Goal: Navigation & Orientation: Find specific page/section

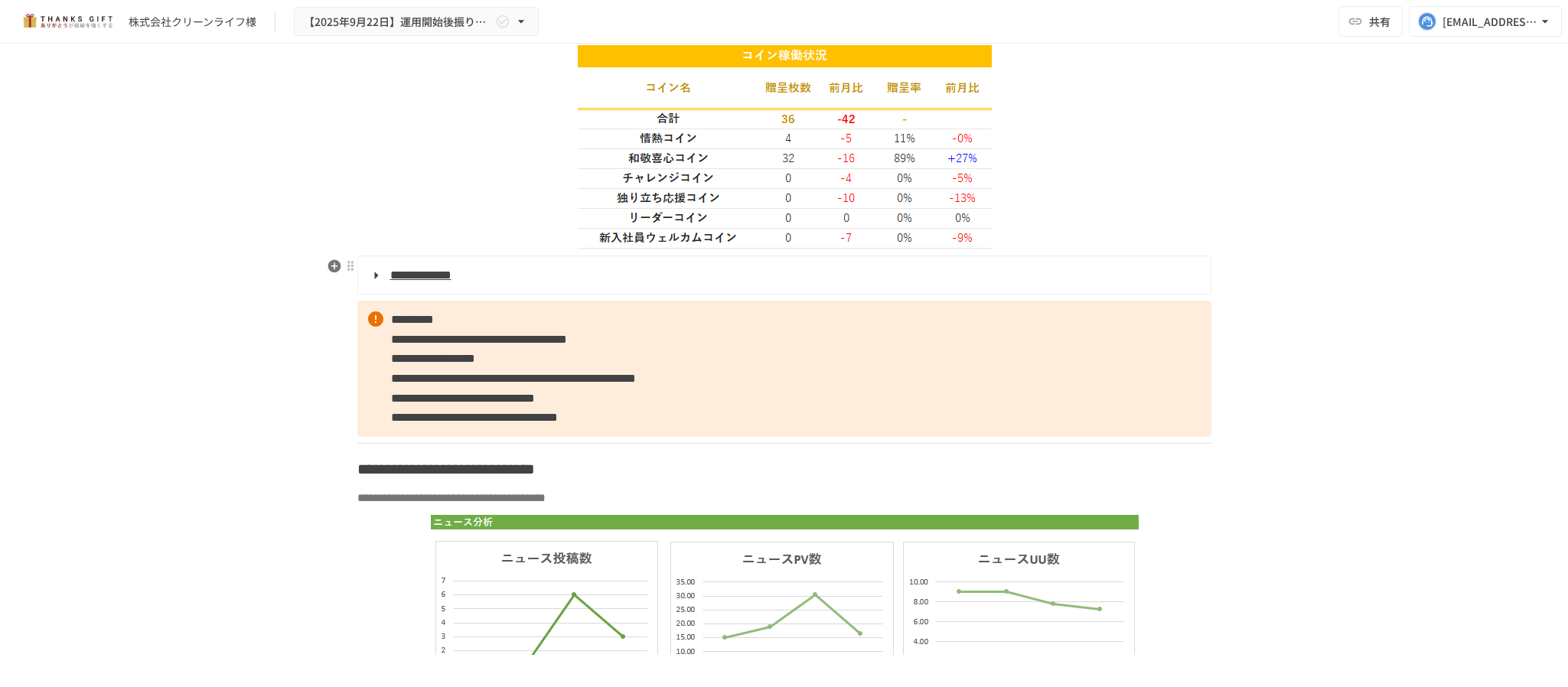
scroll to position [2633, 0]
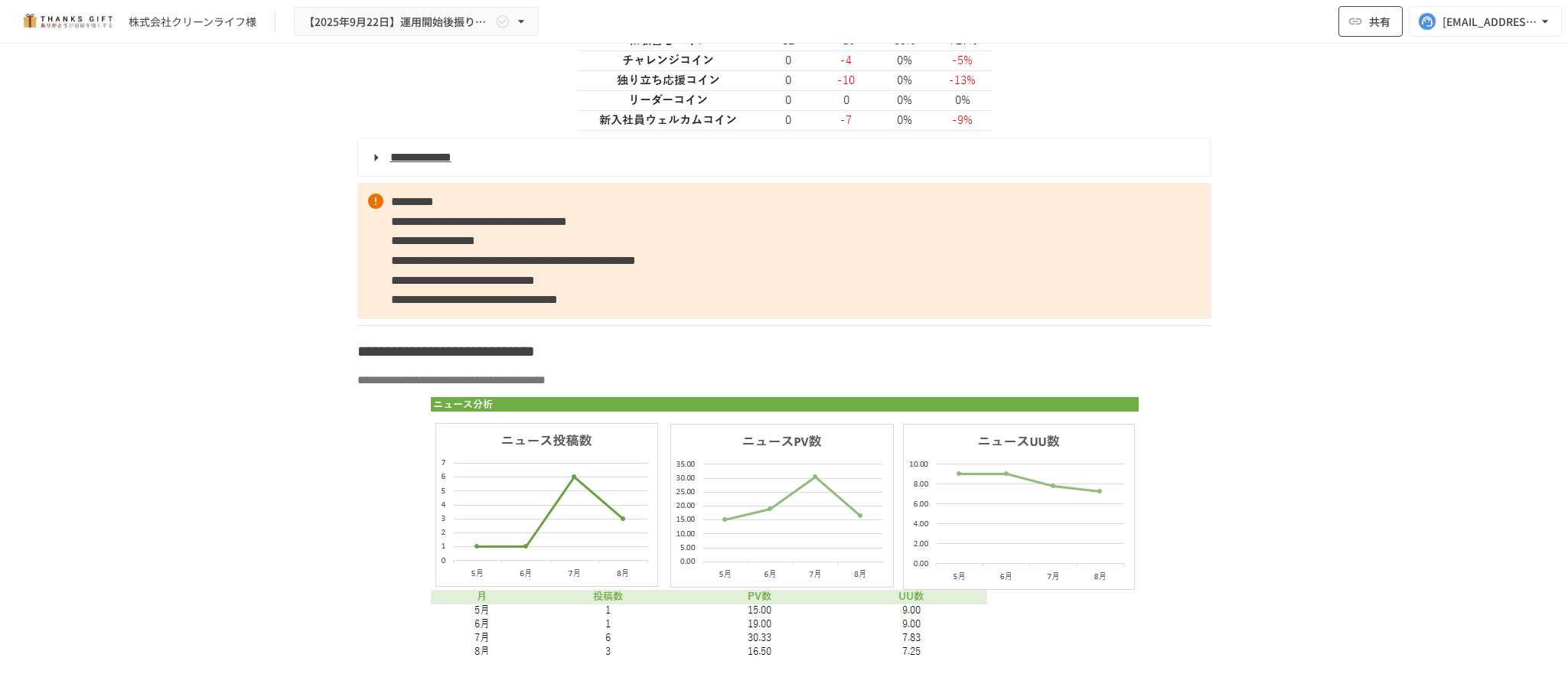
click at [1364, 30] on button "共有" at bounding box center [1370, 21] width 64 height 30
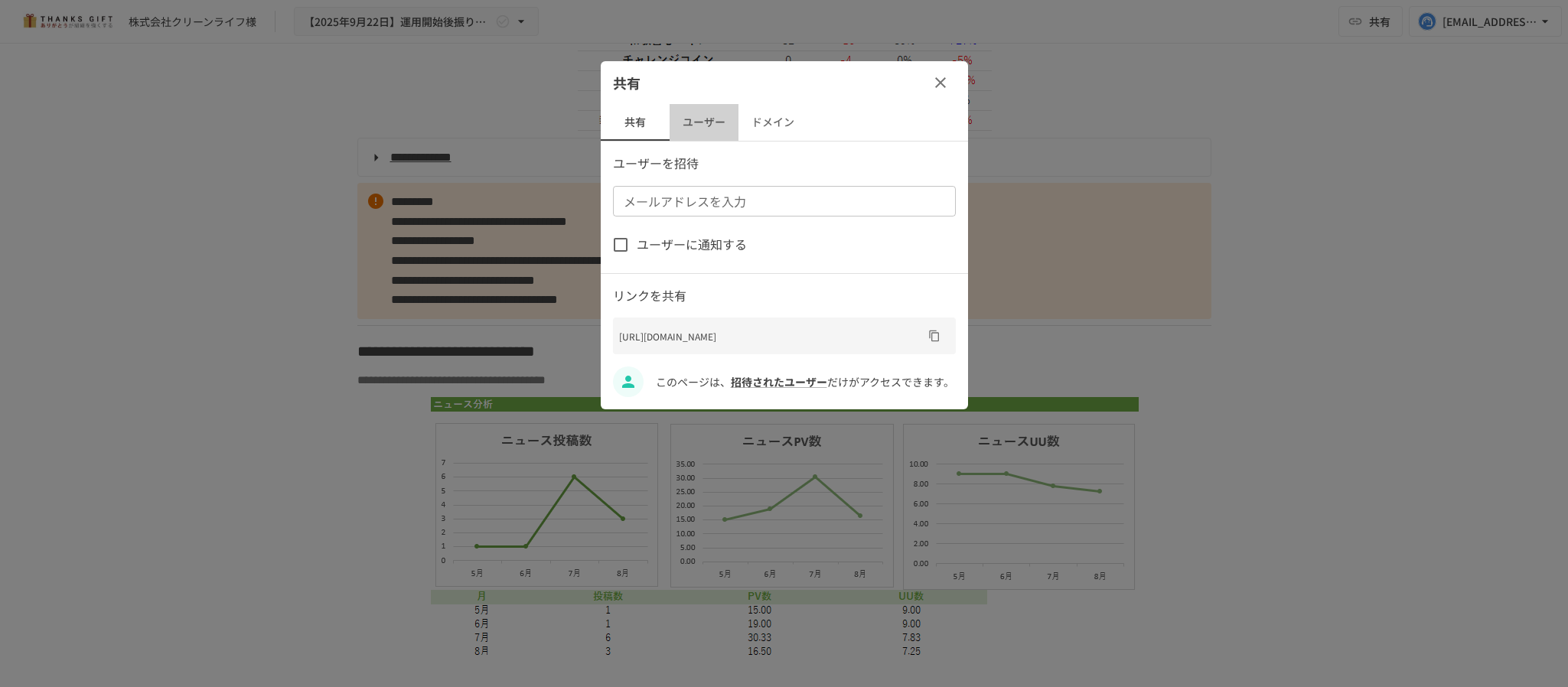
click at [710, 126] on button "ユーザー" at bounding box center [704, 122] width 69 height 37
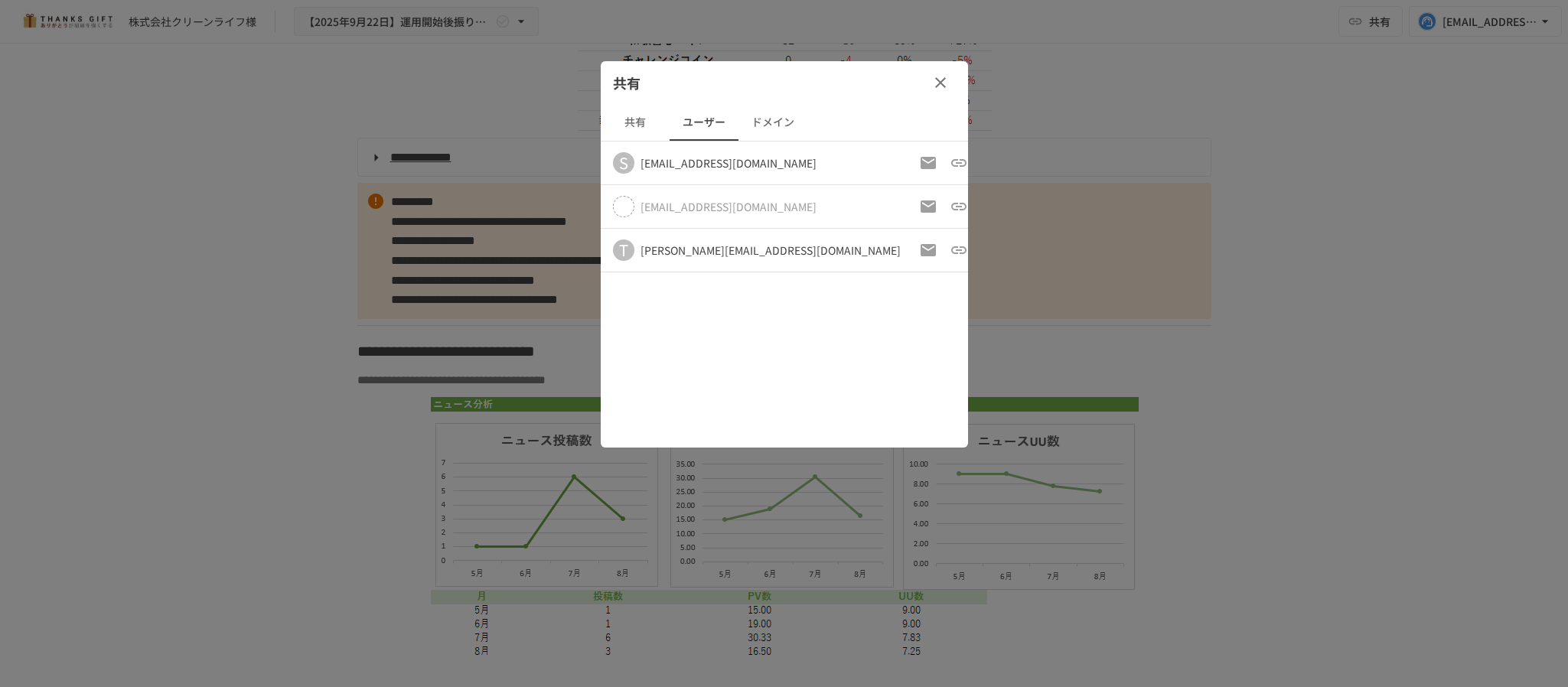
click at [948, 78] on icon "button" at bounding box center [941, 83] width 19 height 19
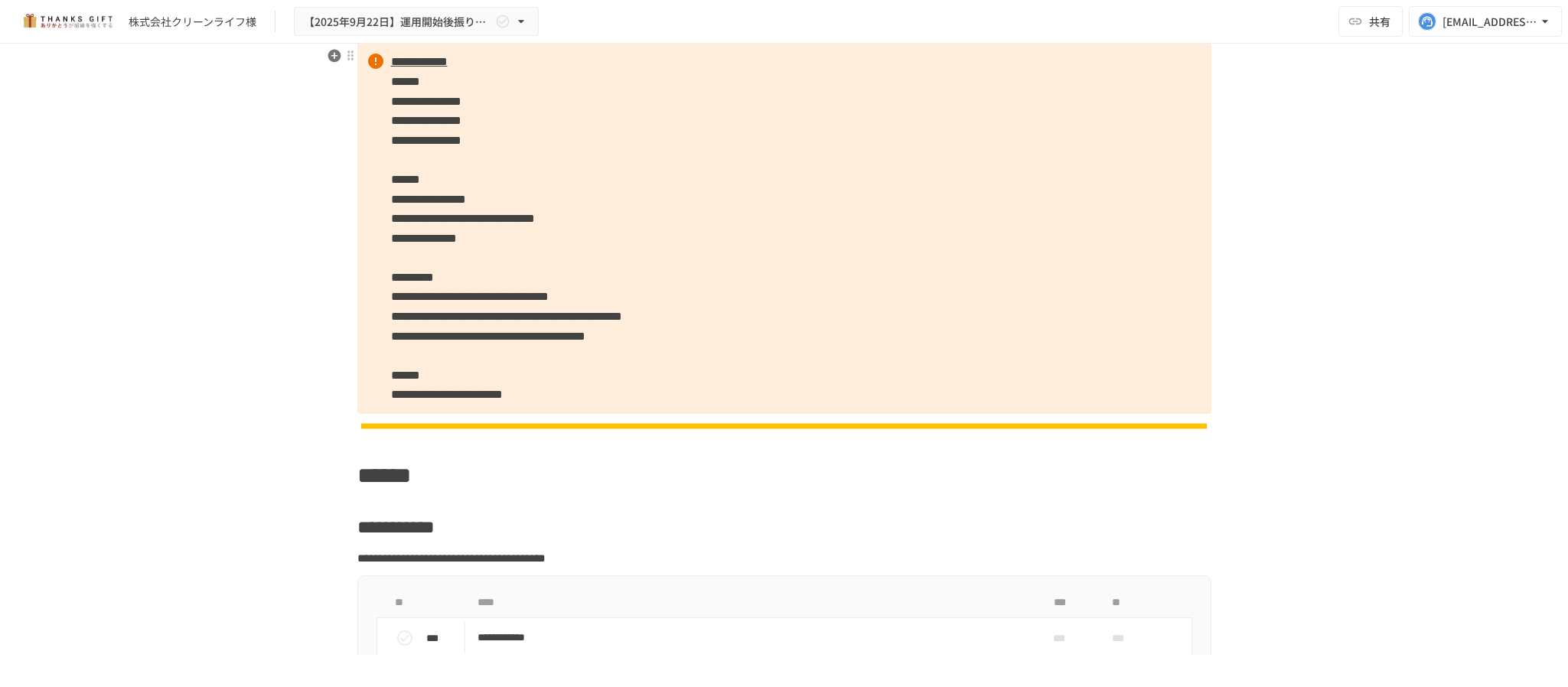
scroll to position [3666, 0]
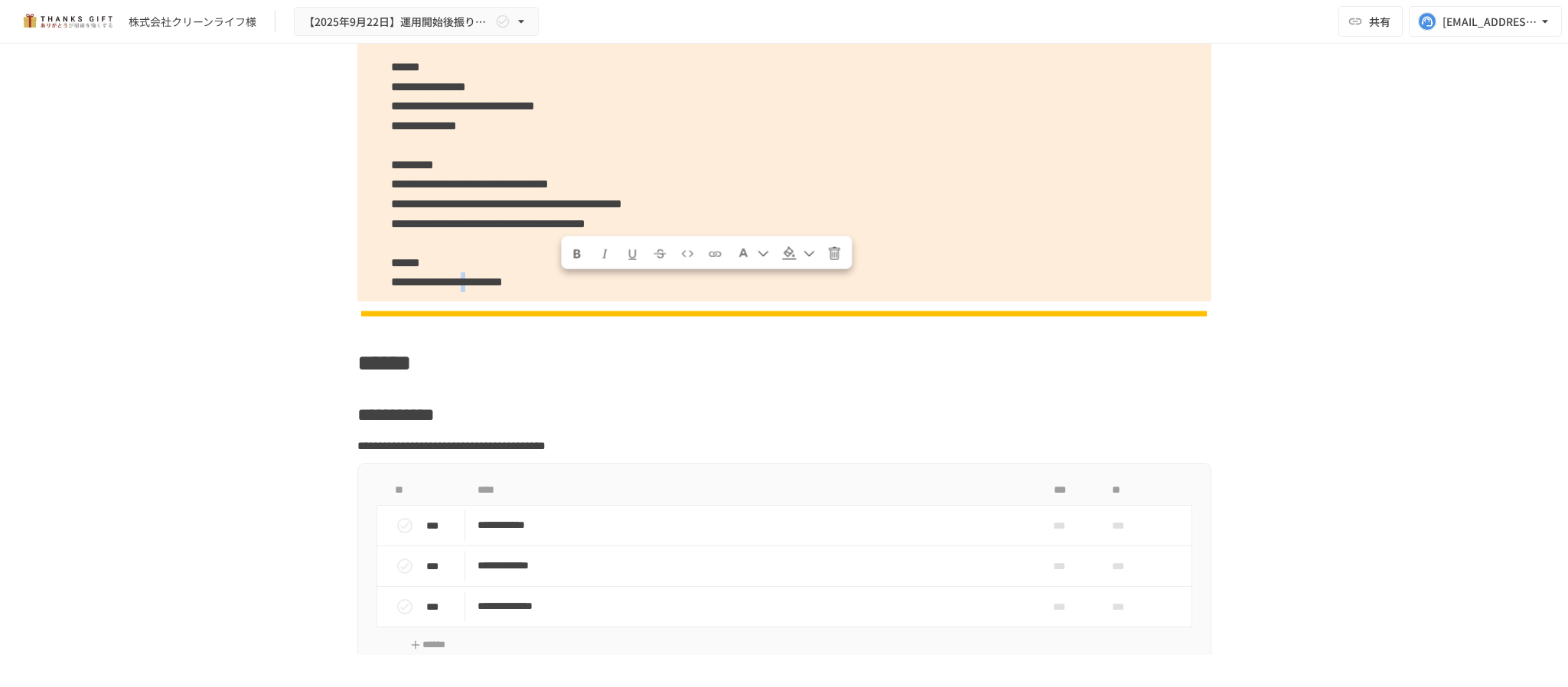
drag, startPoint x: 572, startPoint y: 292, endPoint x: 560, endPoint y: 292, distance: 12.0
click at [502, 287] on span "**********" at bounding box center [447, 282] width 112 height 12
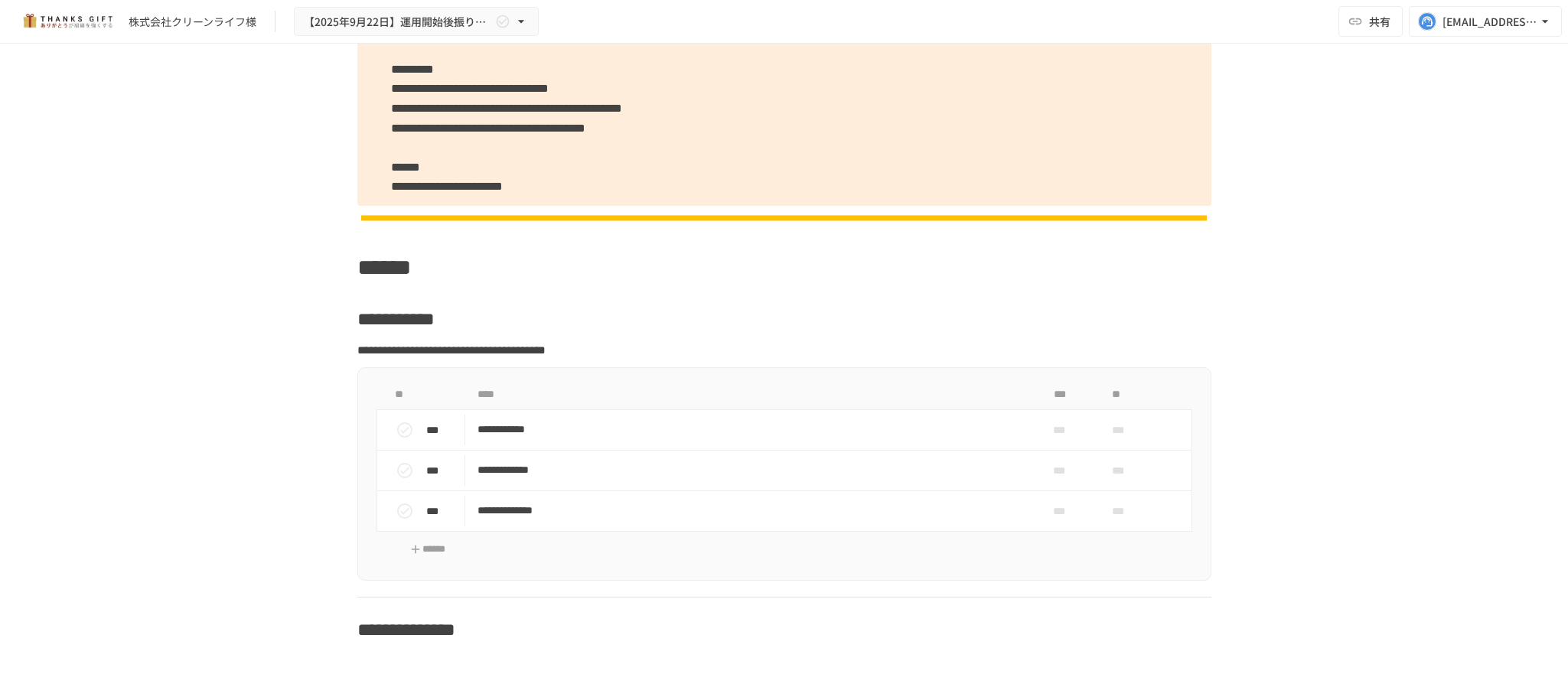
scroll to position [3551, 0]
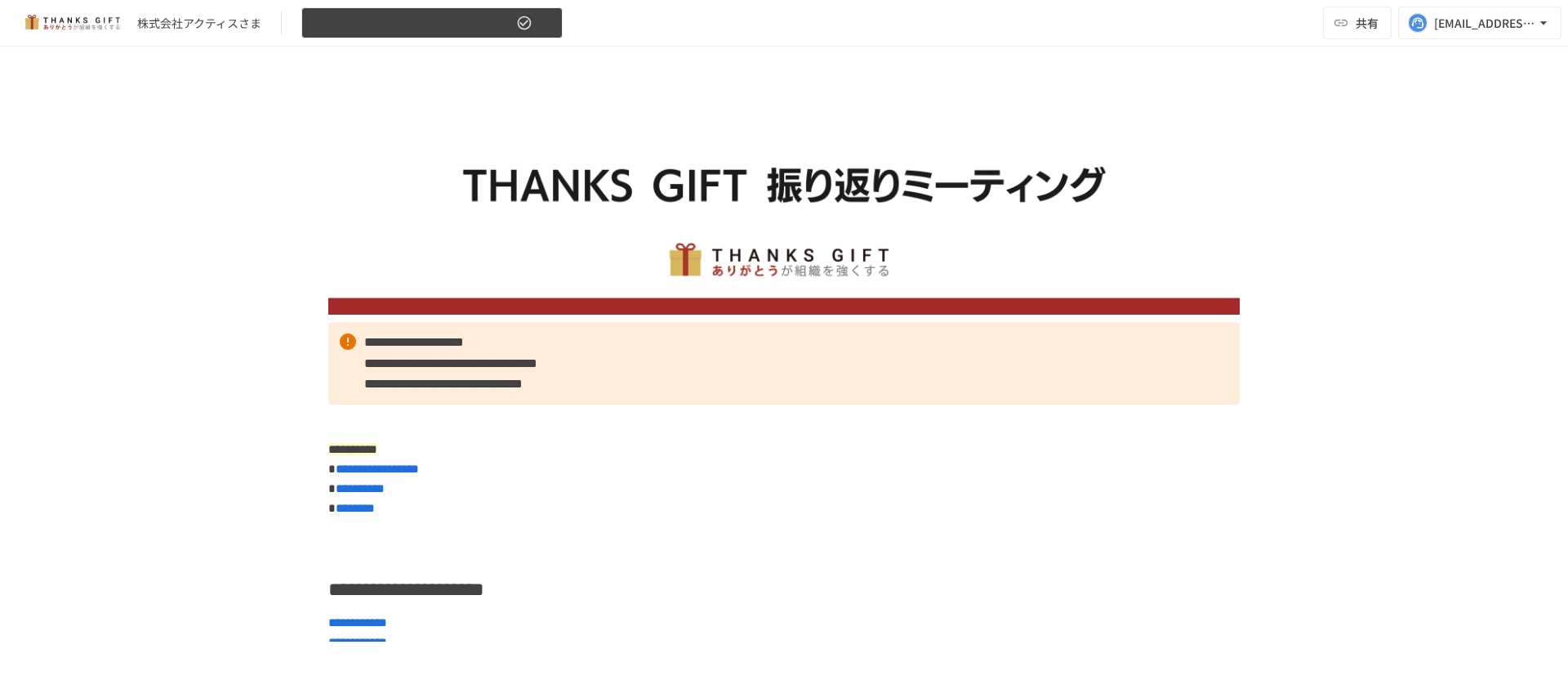
click at [455, 32] on button "【[DATE]】運用開始後振り返りミーティング" at bounding box center [432, 23] width 261 height 32
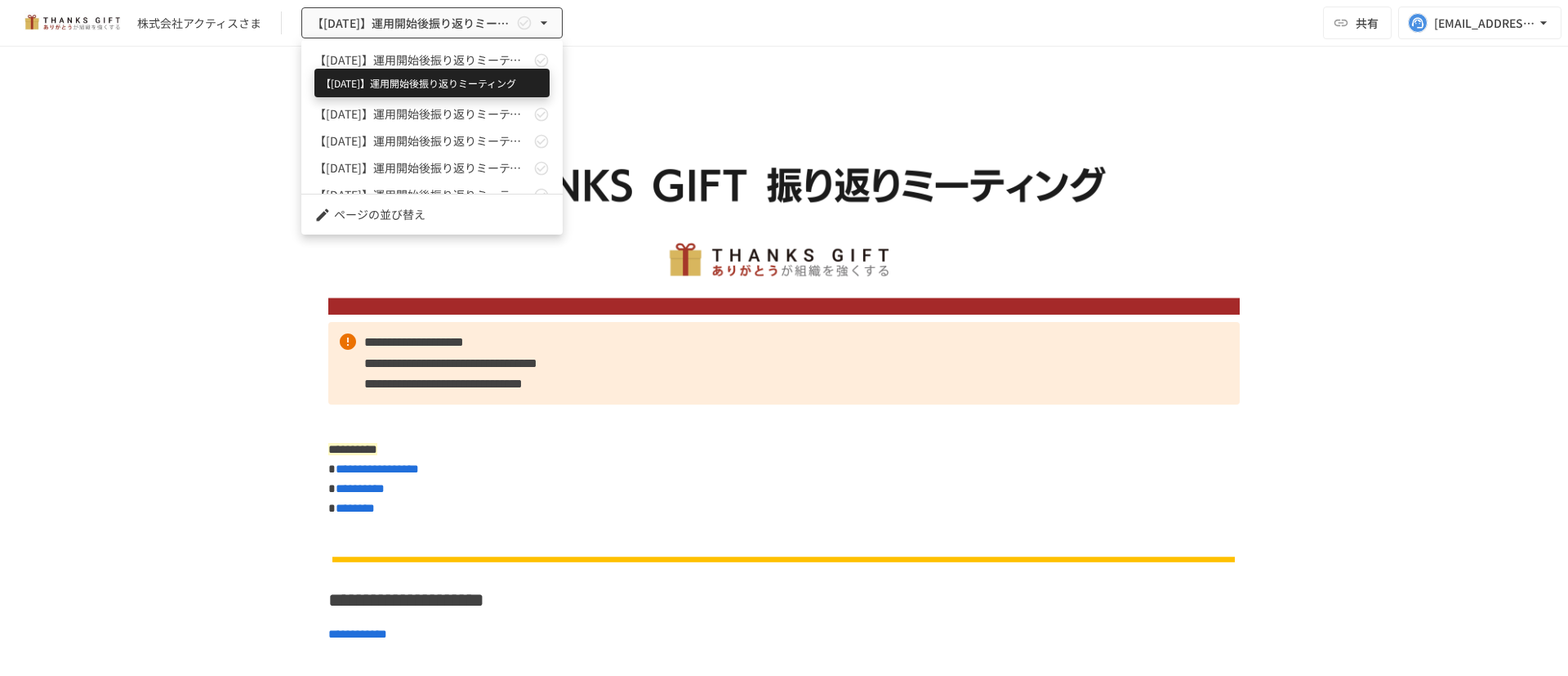
click at [464, 60] on span "【[DATE]】運用開始後振り返りミーティング" at bounding box center [422, 59] width 216 height 17
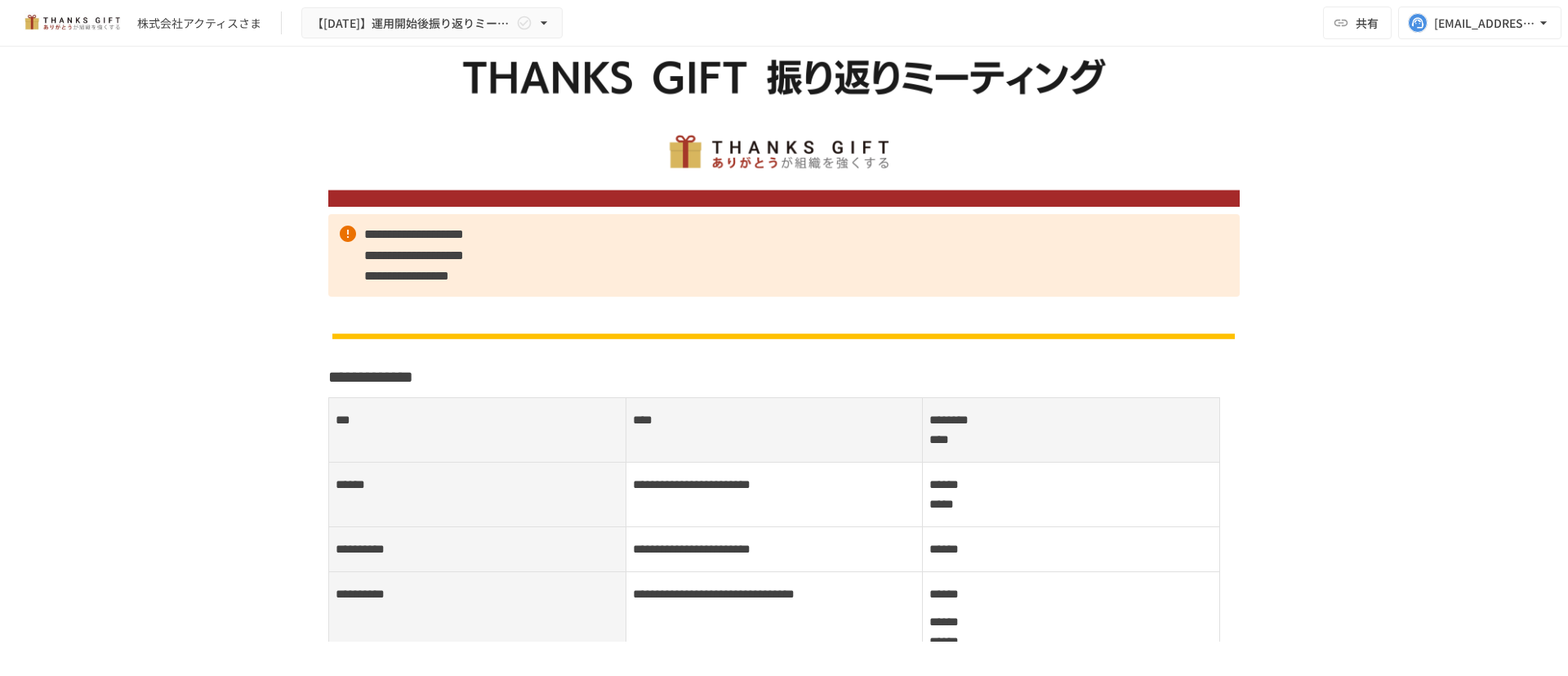
scroll to position [367, 0]
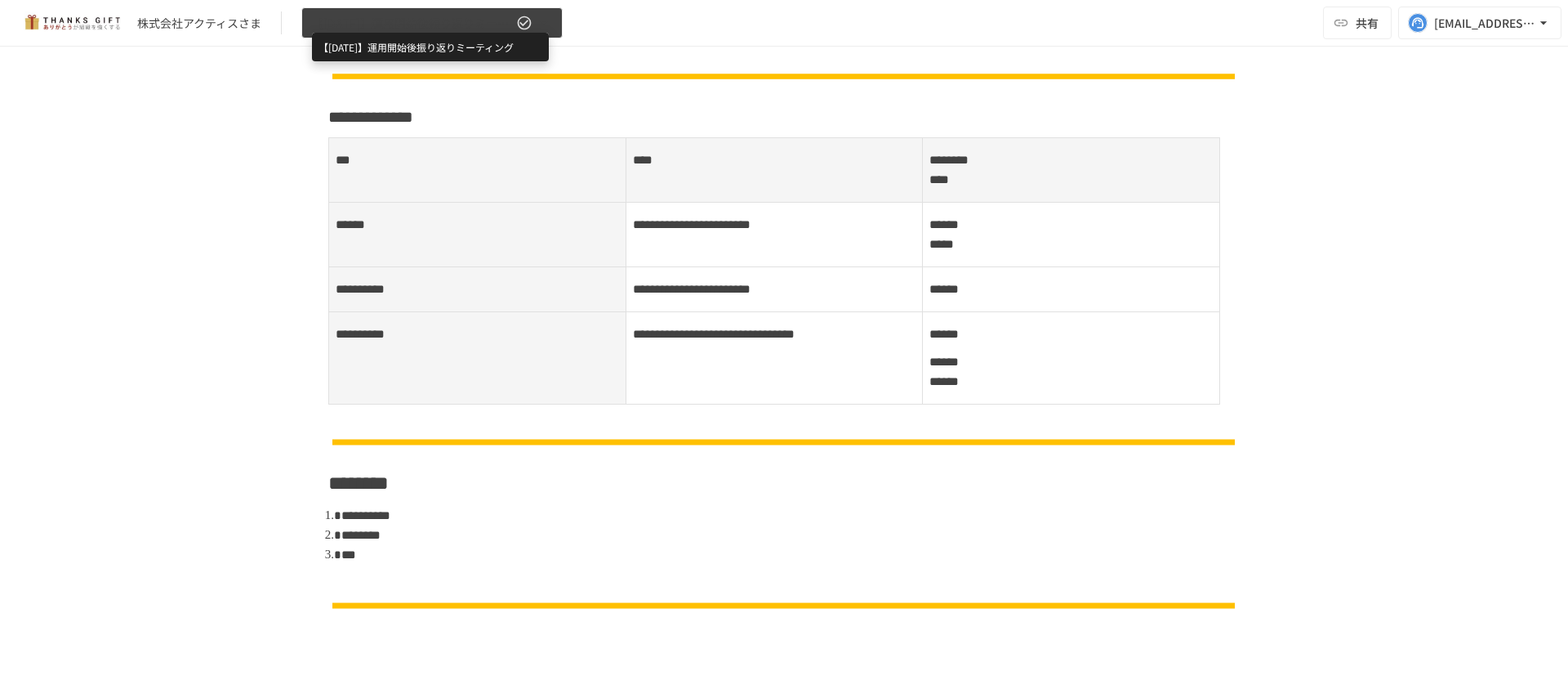
click at [415, 29] on span "【[DATE]】運用開始後振り返りミーティング" at bounding box center [412, 23] width 201 height 21
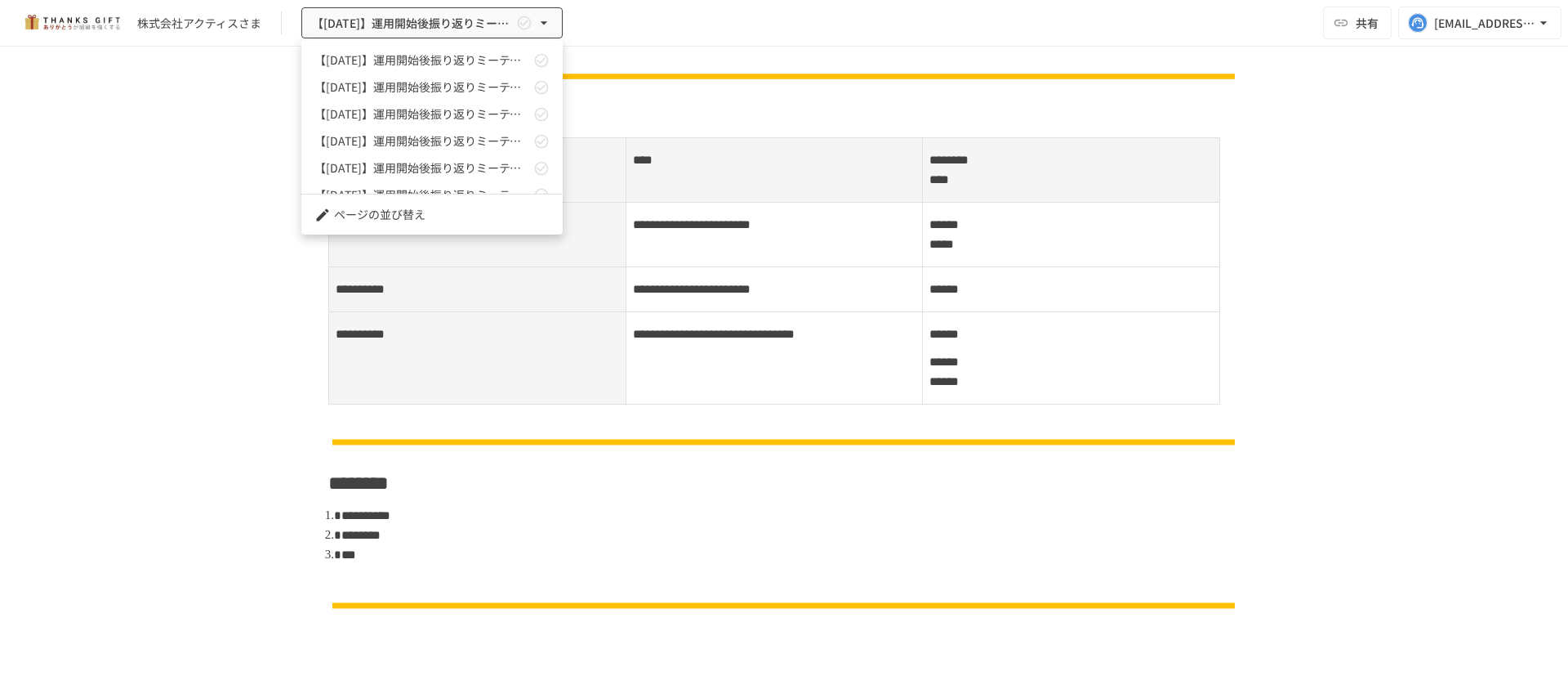
click at [423, 86] on span "【[DATE]】運用開始後振り返りミーティング" at bounding box center [422, 86] width 216 height 17
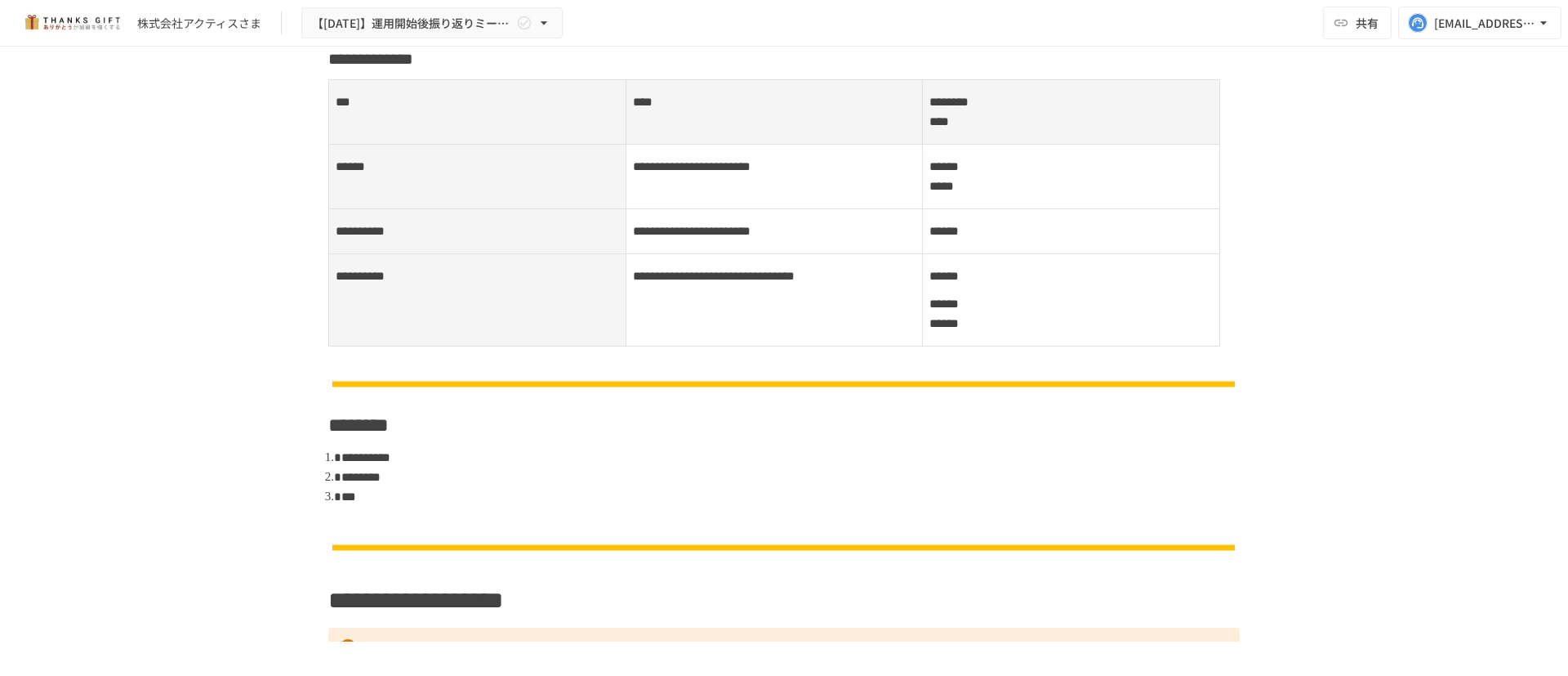
scroll to position [181, 0]
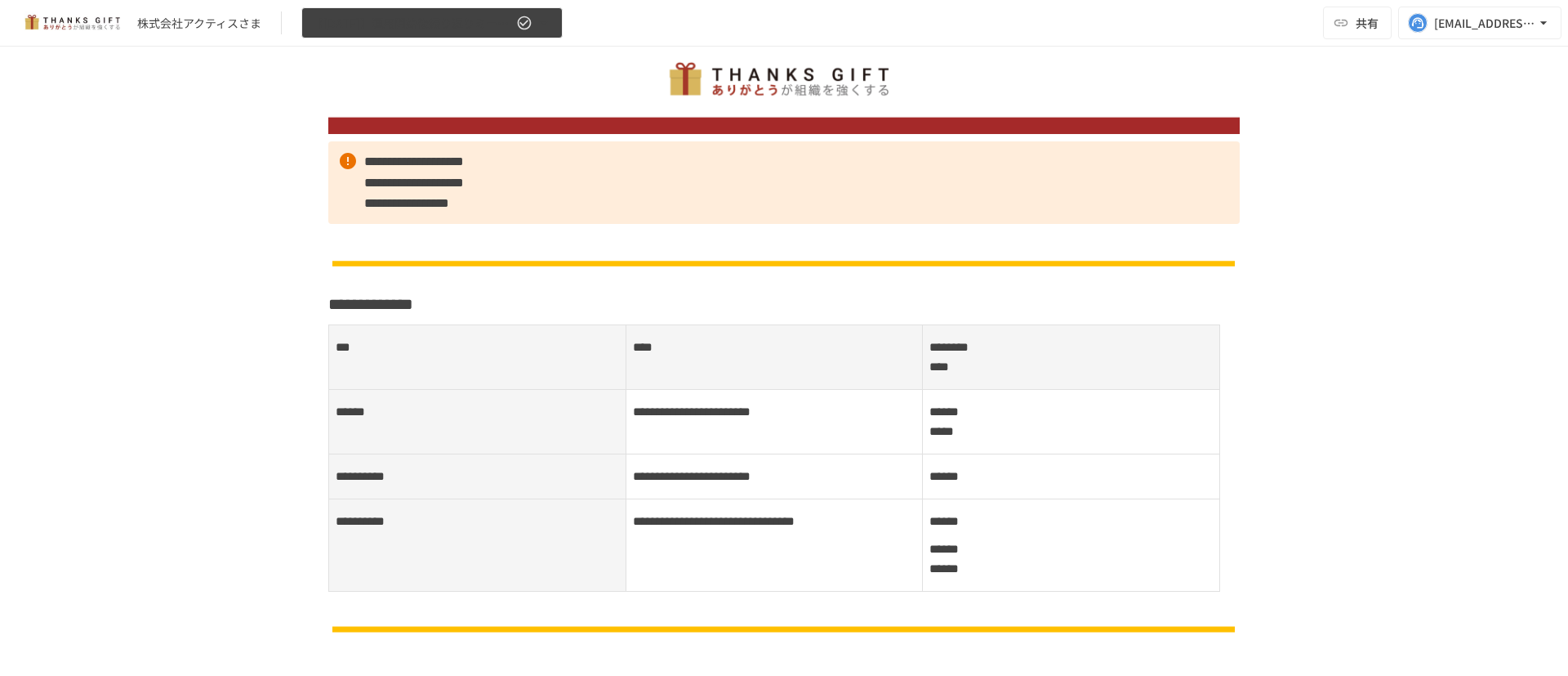
click at [470, 23] on span "【[DATE]】運用開始後振り返りミーティング" at bounding box center [412, 23] width 201 height 21
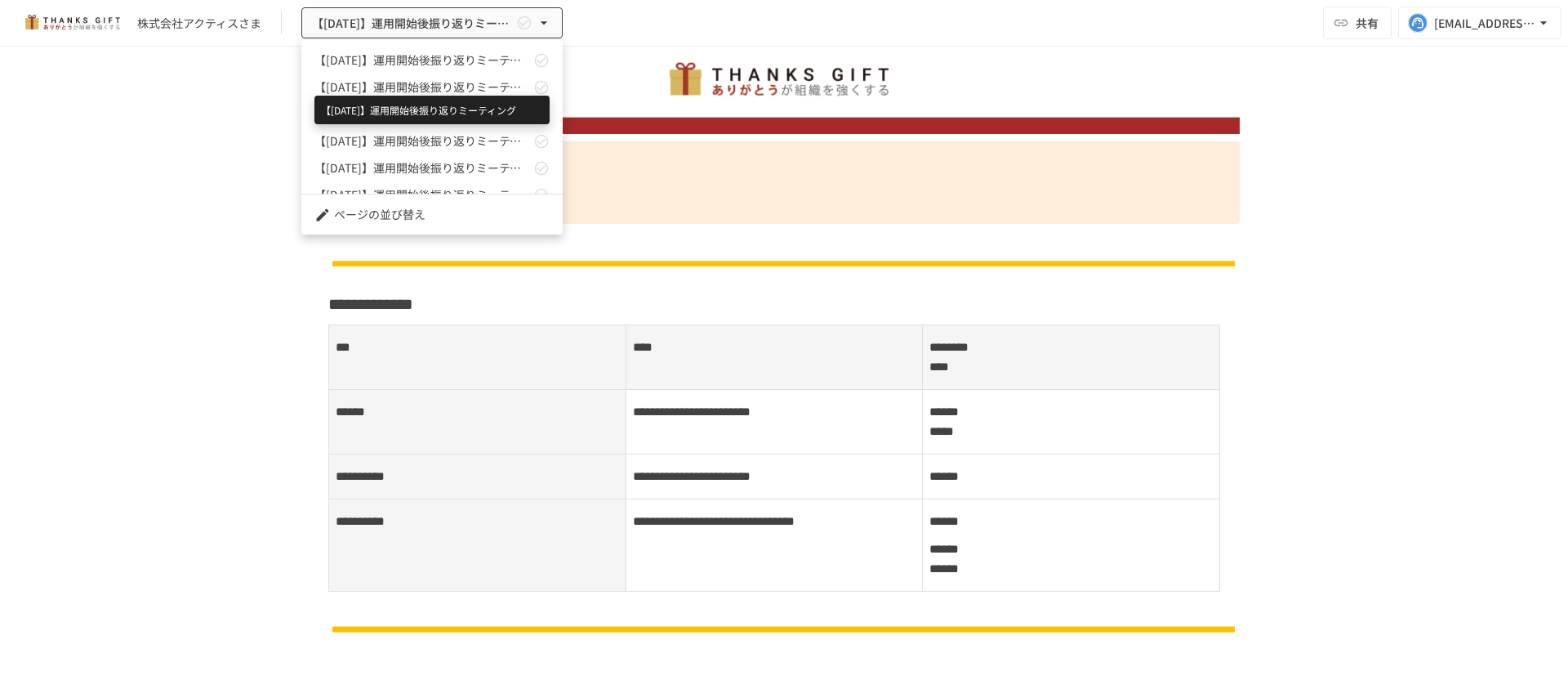
click at [454, 59] on span "【[DATE]】運用開始後振り返りミーティング" at bounding box center [422, 59] width 216 height 17
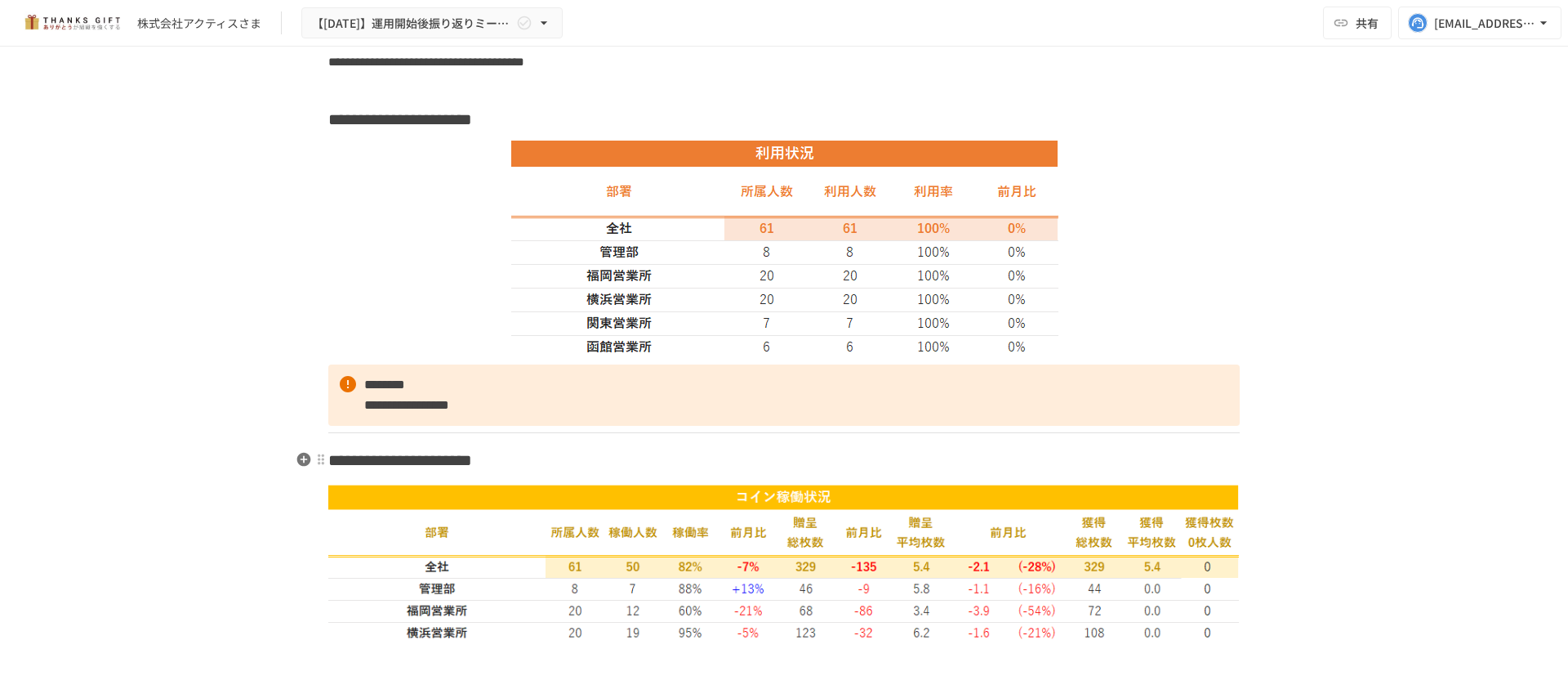
scroll to position [1225, 0]
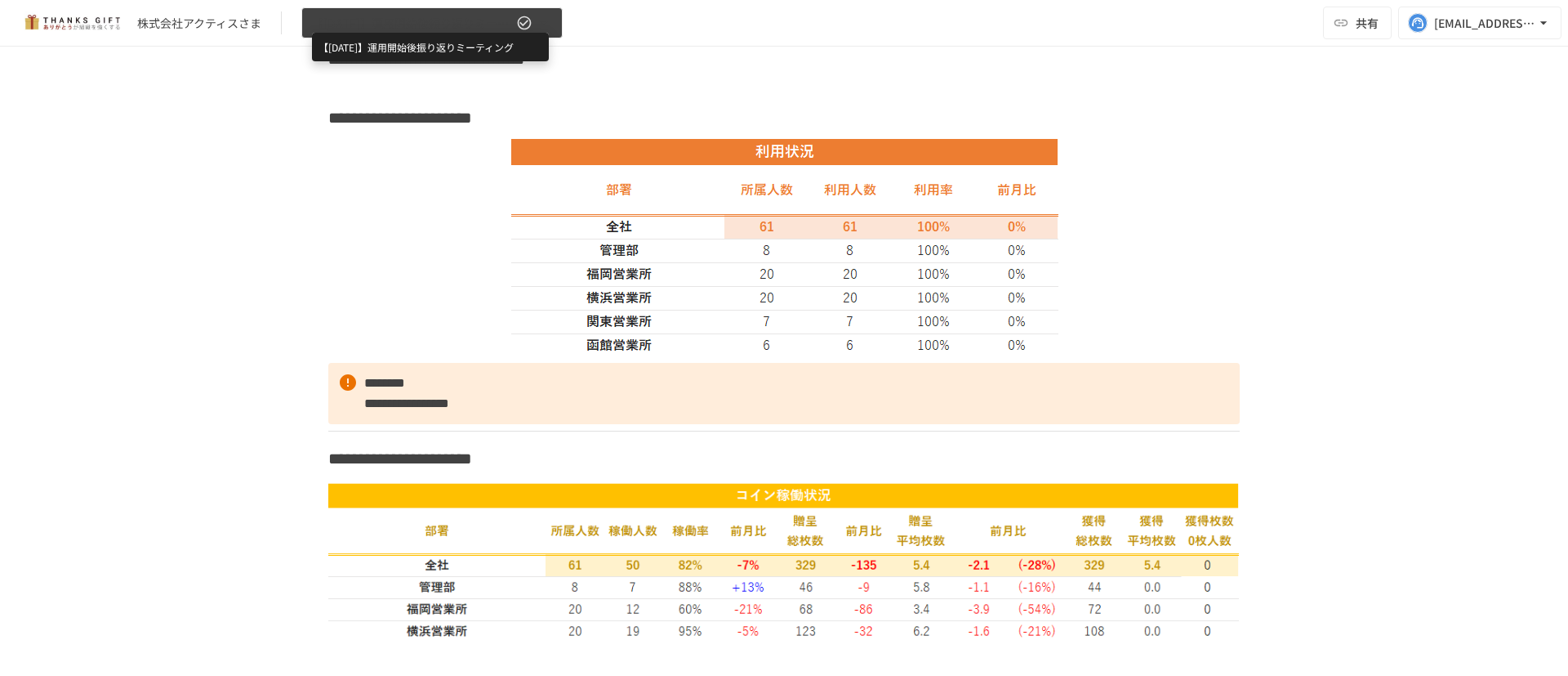
click at [434, 31] on span "【[DATE]】運用開始後振り返りミーティング" at bounding box center [412, 23] width 201 height 21
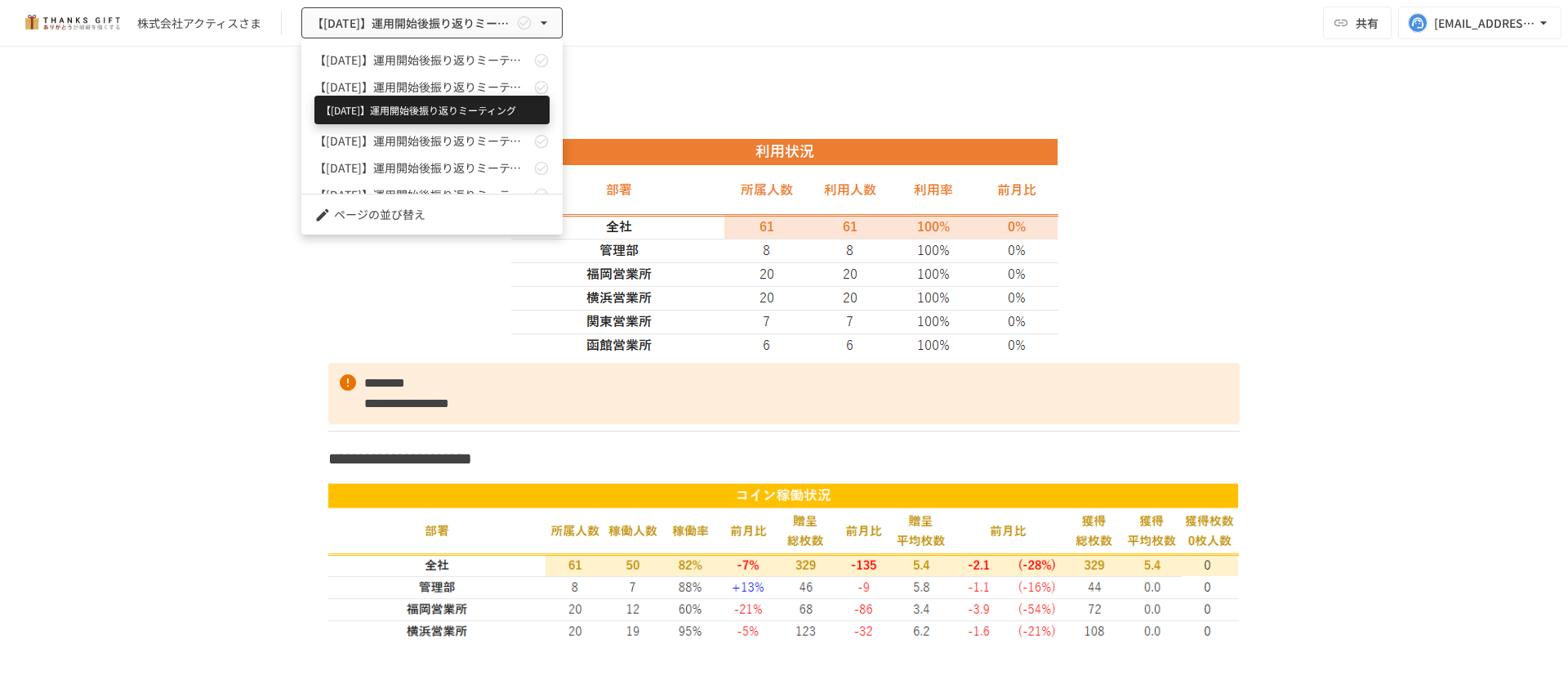
click at [438, 91] on span "【[DATE]】運用開始後振り返りミーティング" at bounding box center [422, 86] width 216 height 17
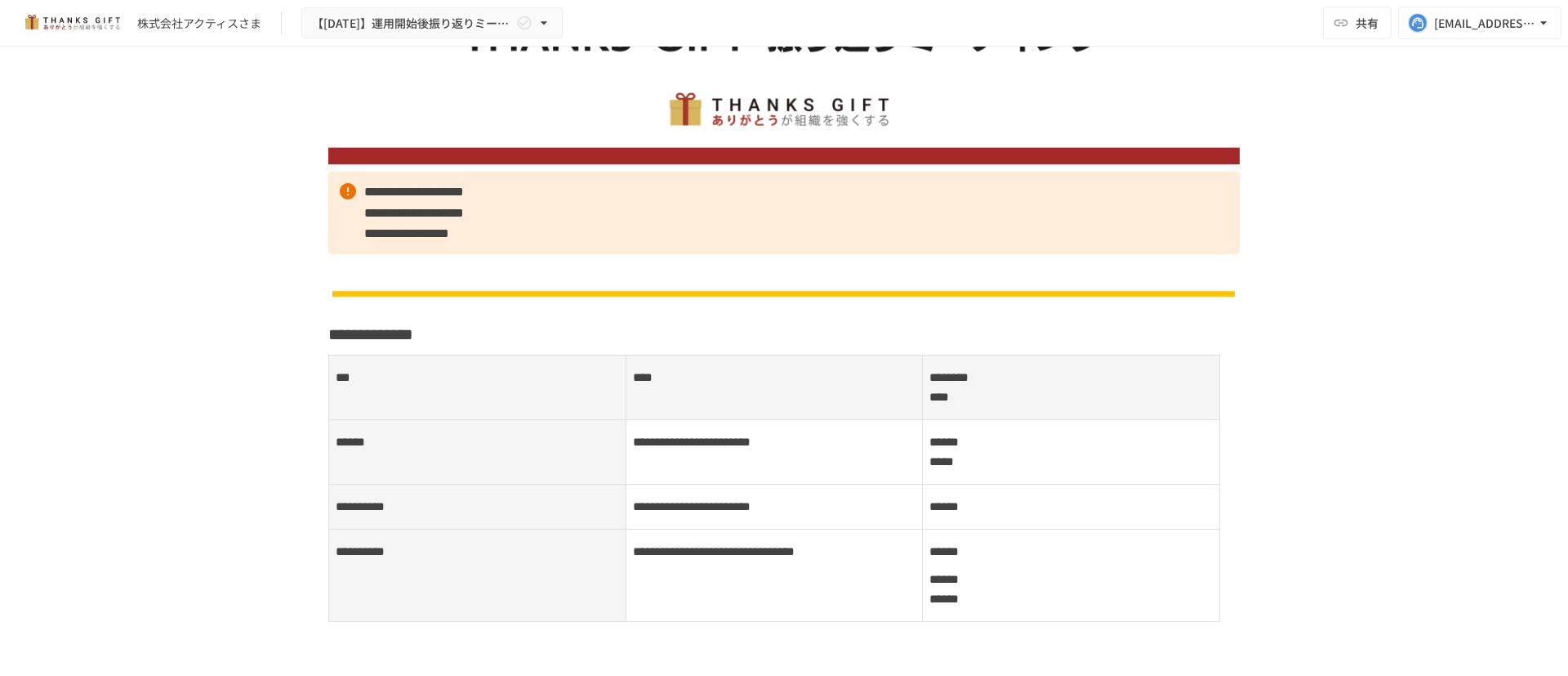
scroll to position [137, 0]
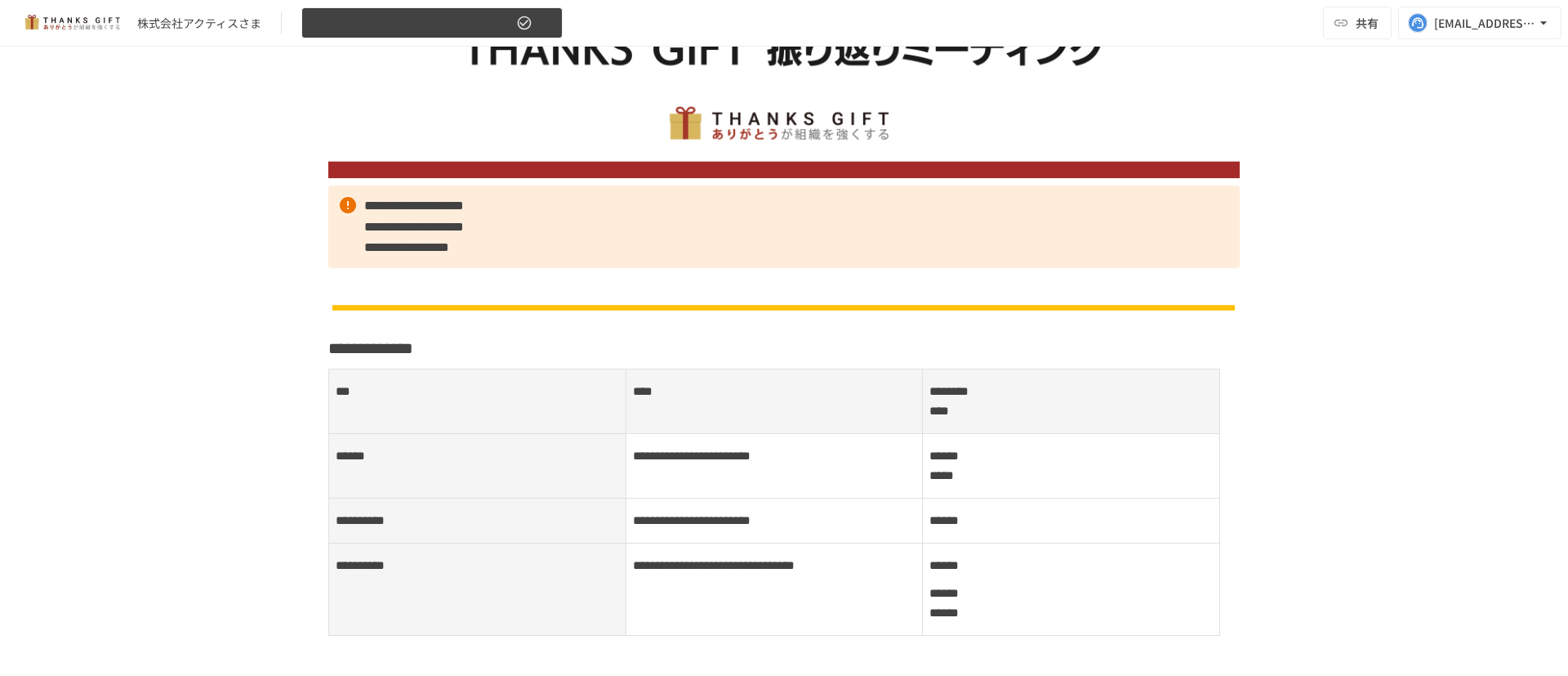
click at [428, 26] on span "【[DATE]】運用開始後振り返りミーティング" at bounding box center [412, 23] width 201 height 21
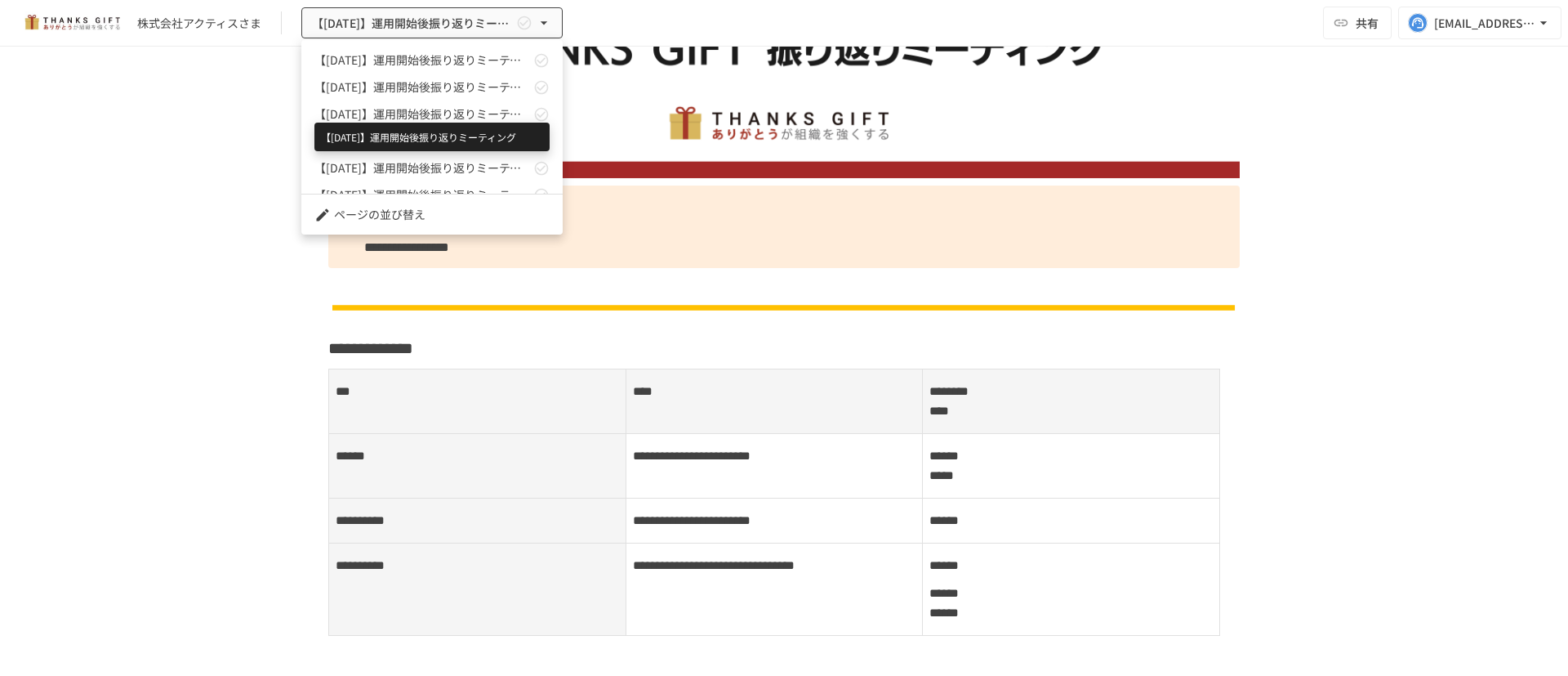
click at [430, 115] on span "【[DATE]】運用開始後振り返りミーティング" at bounding box center [422, 113] width 216 height 17
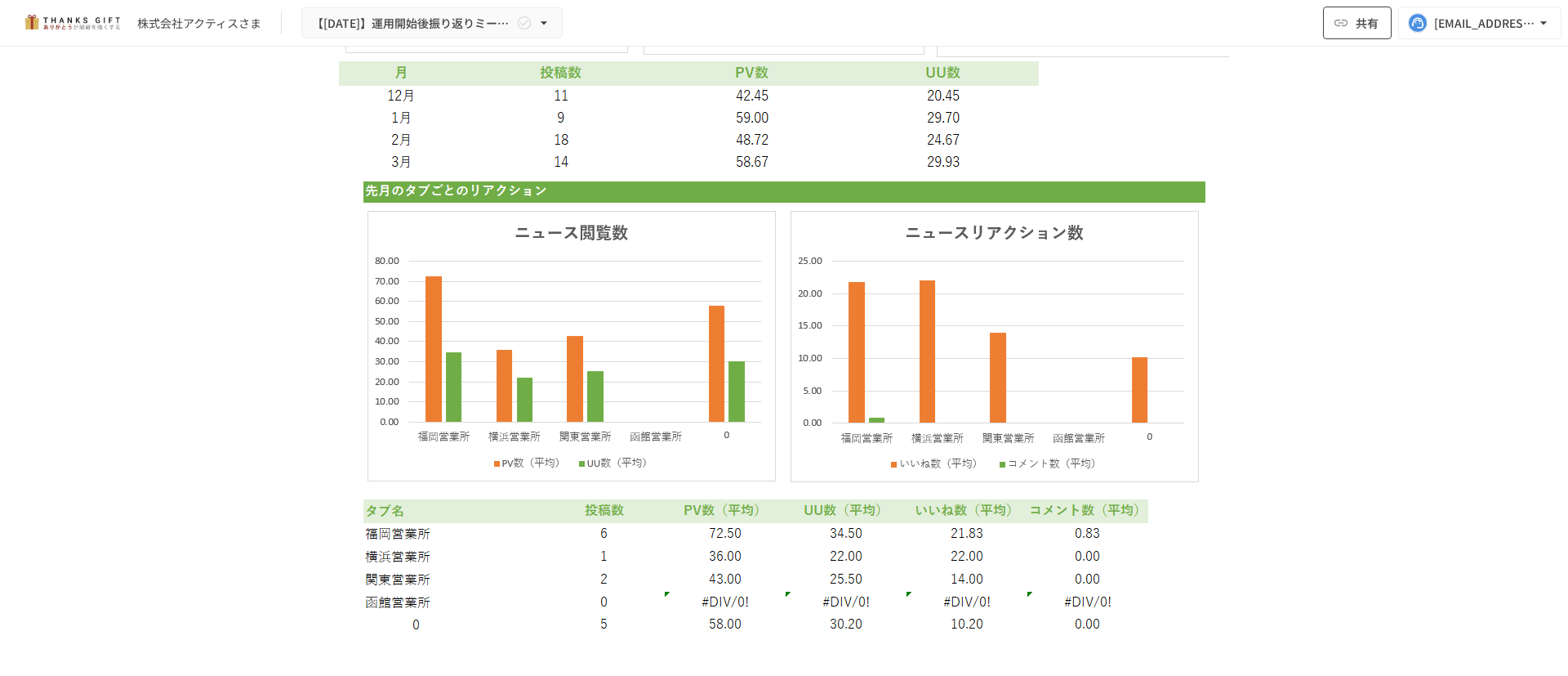
scroll to position [5012, 0]
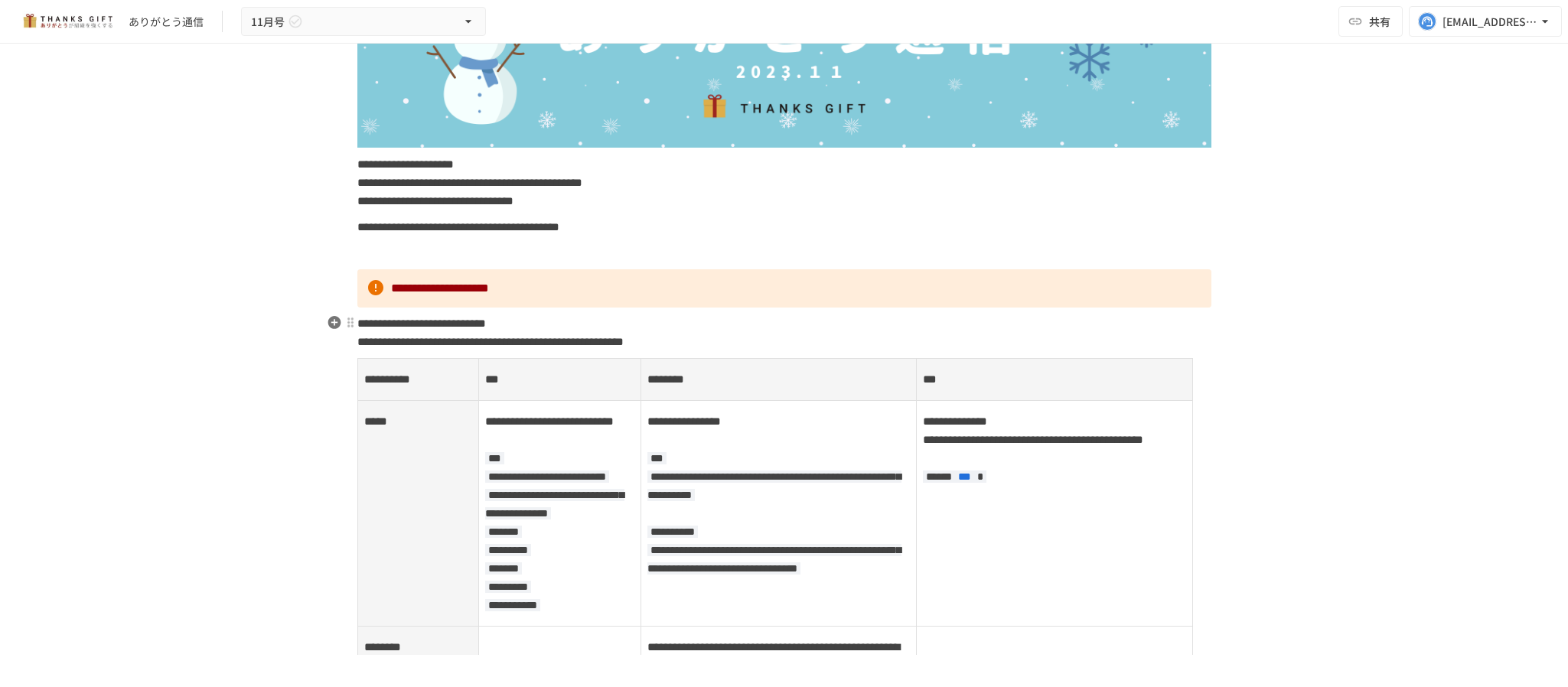
scroll to position [459, 0]
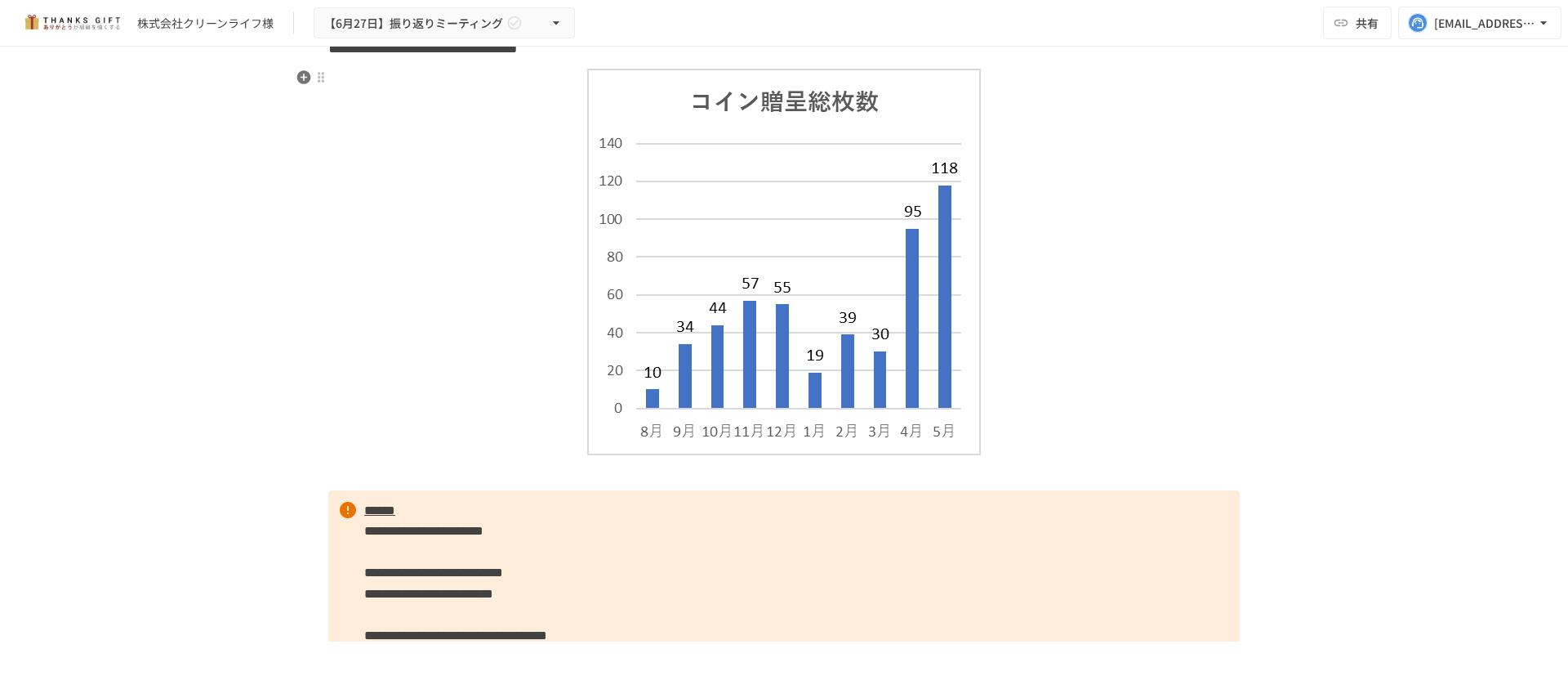
scroll to position [2916, 0]
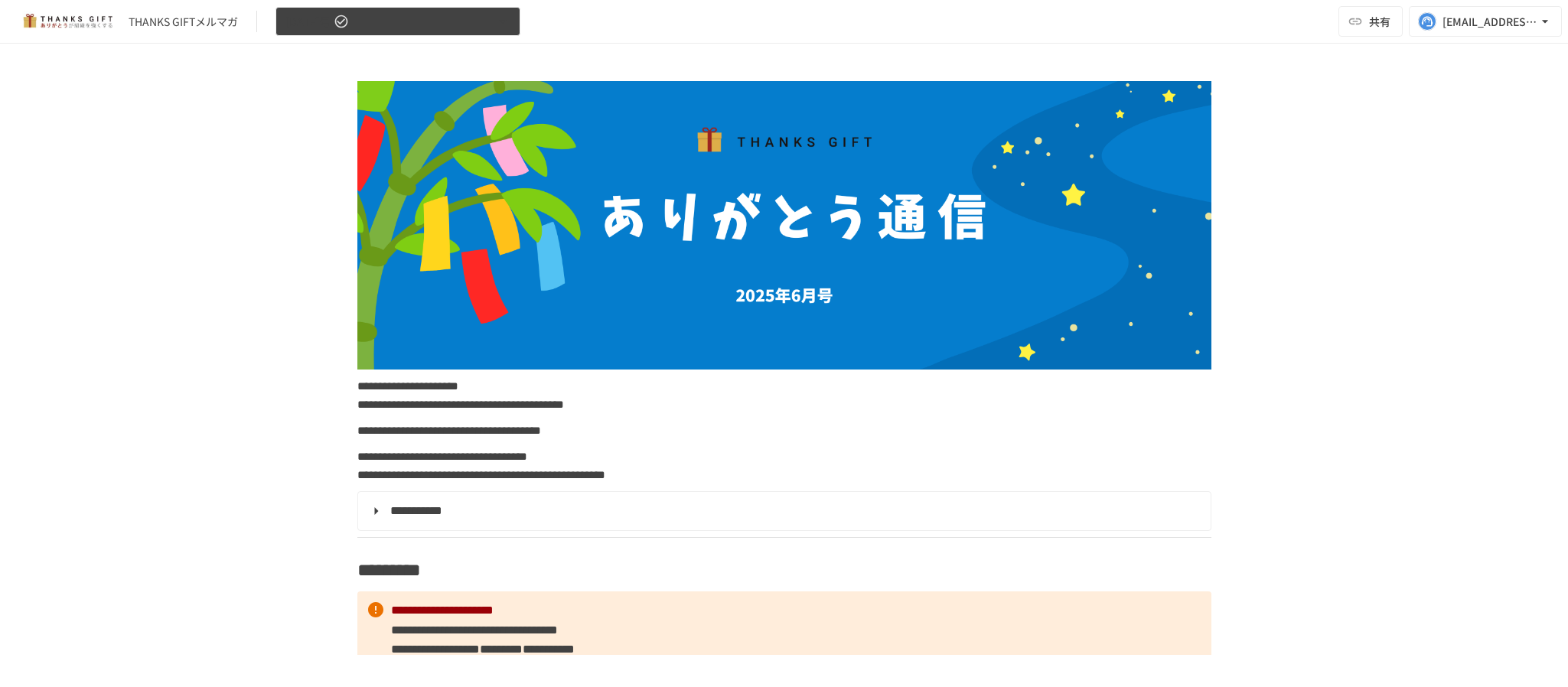
click at [475, 19] on button "[DATE]号" at bounding box center [398, 21] width 244 height 30
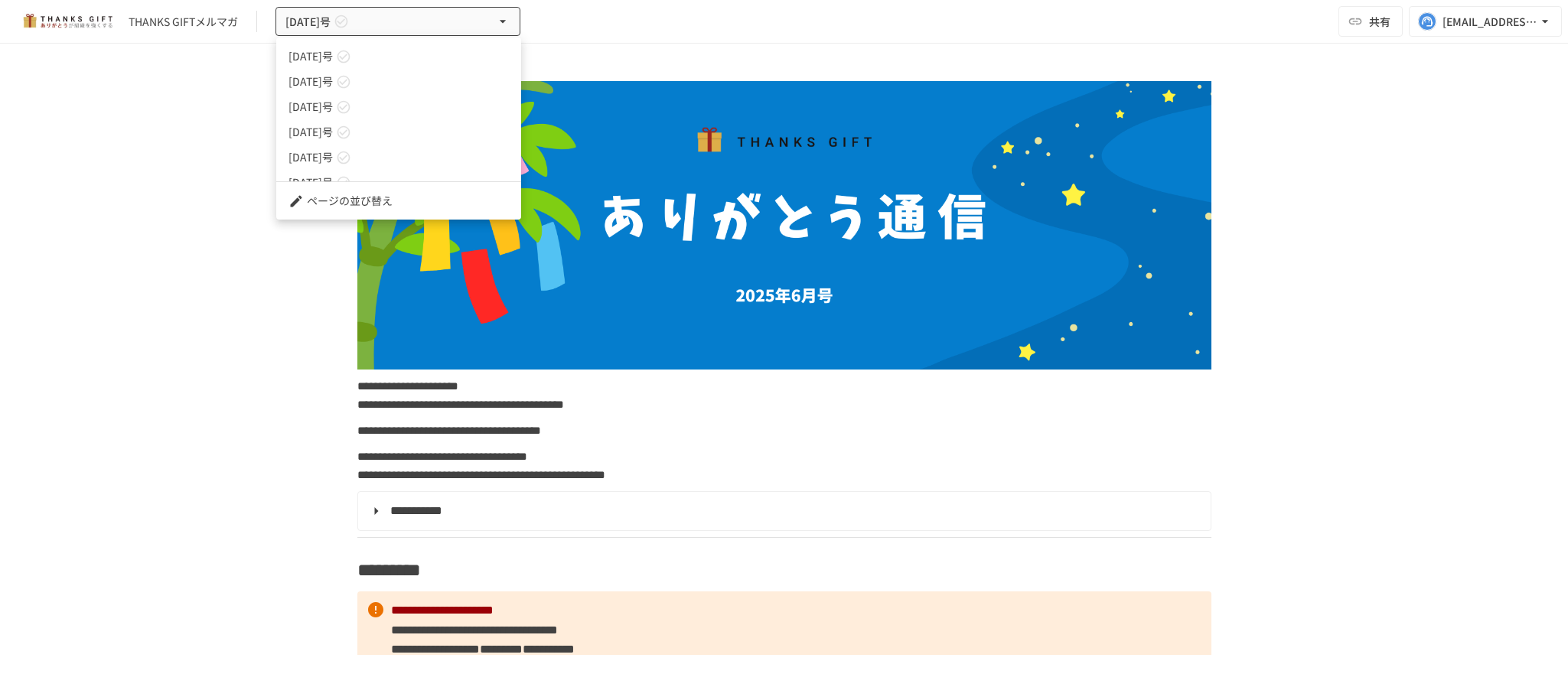
click at [451, 45] on link "[DATE]号" at bounding box center [399, 56] width 244 height 25
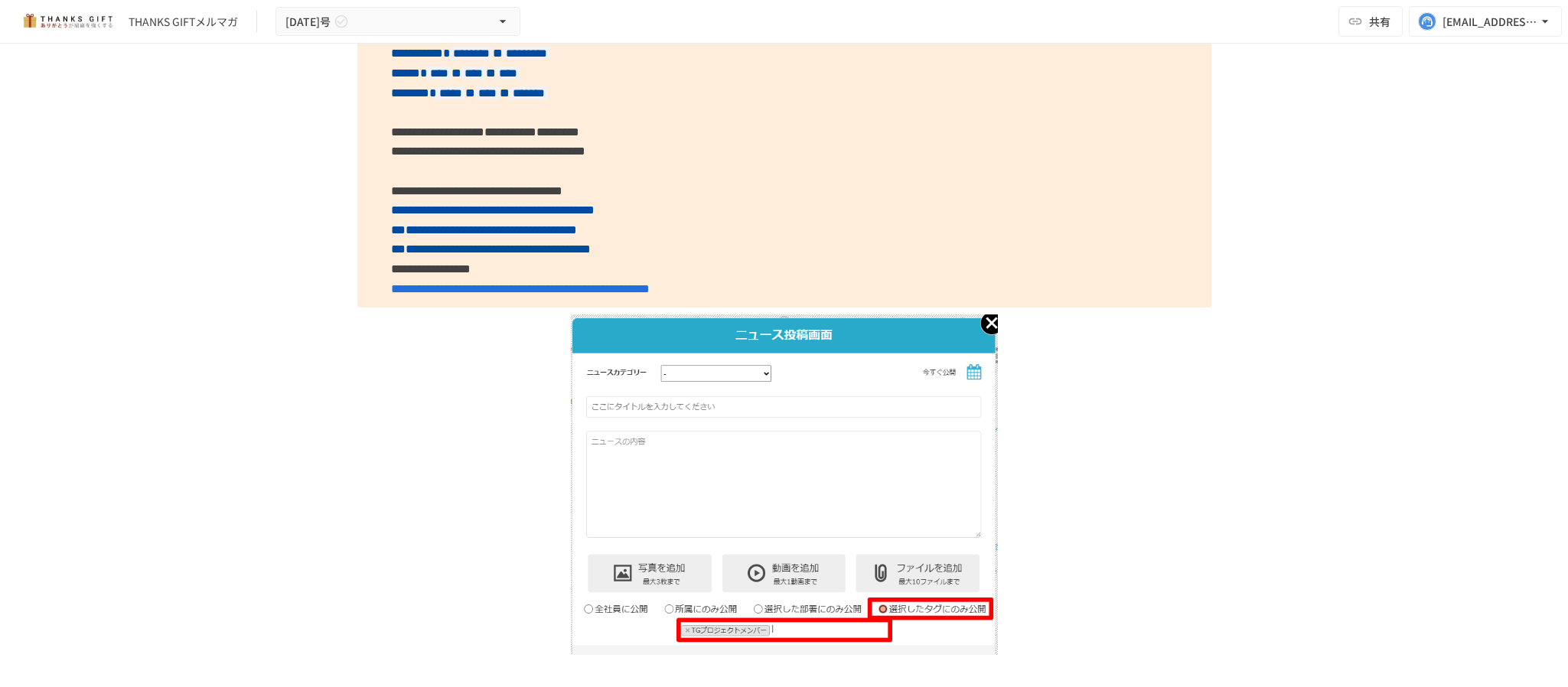
scroll to position [3310, 0]
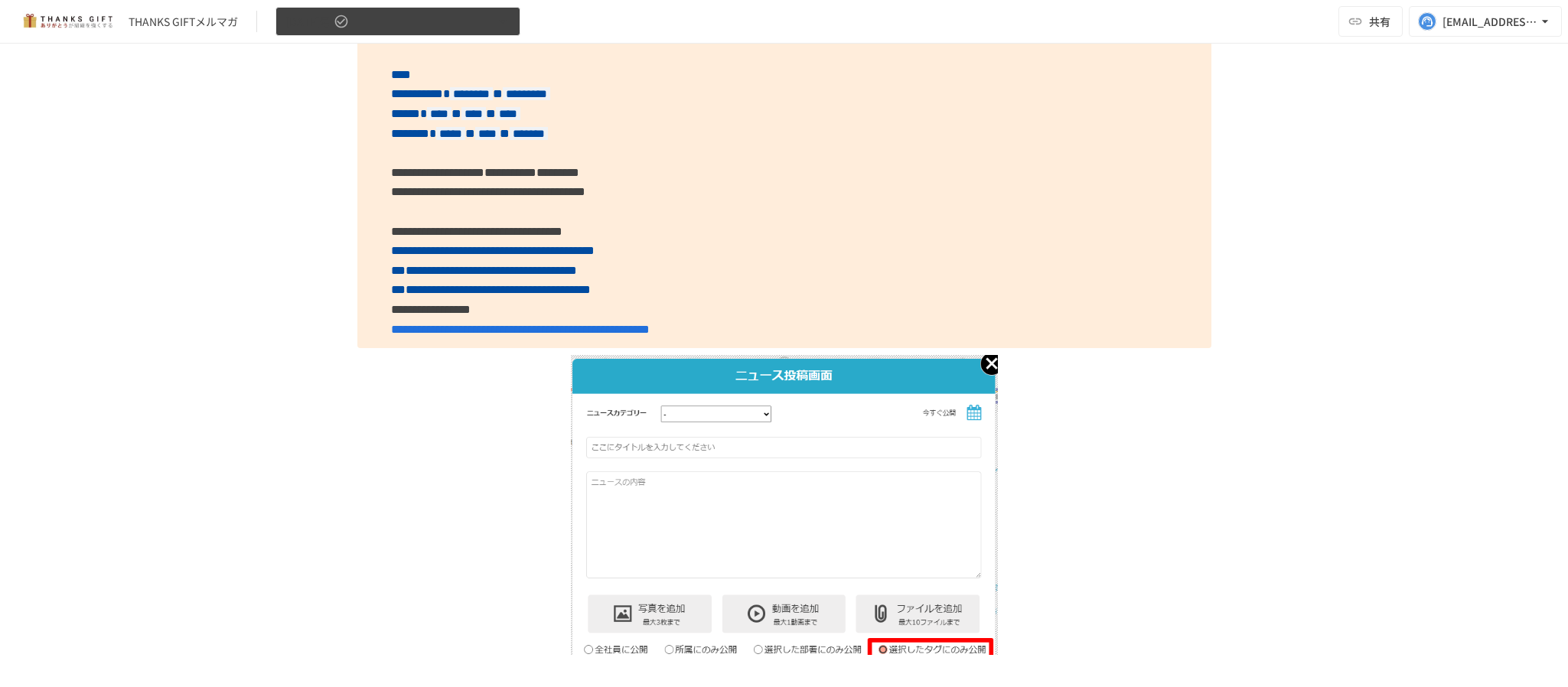
click at [411, 23] on button "[DATE]号" at bounding box center [398, 21] width 244 height 30
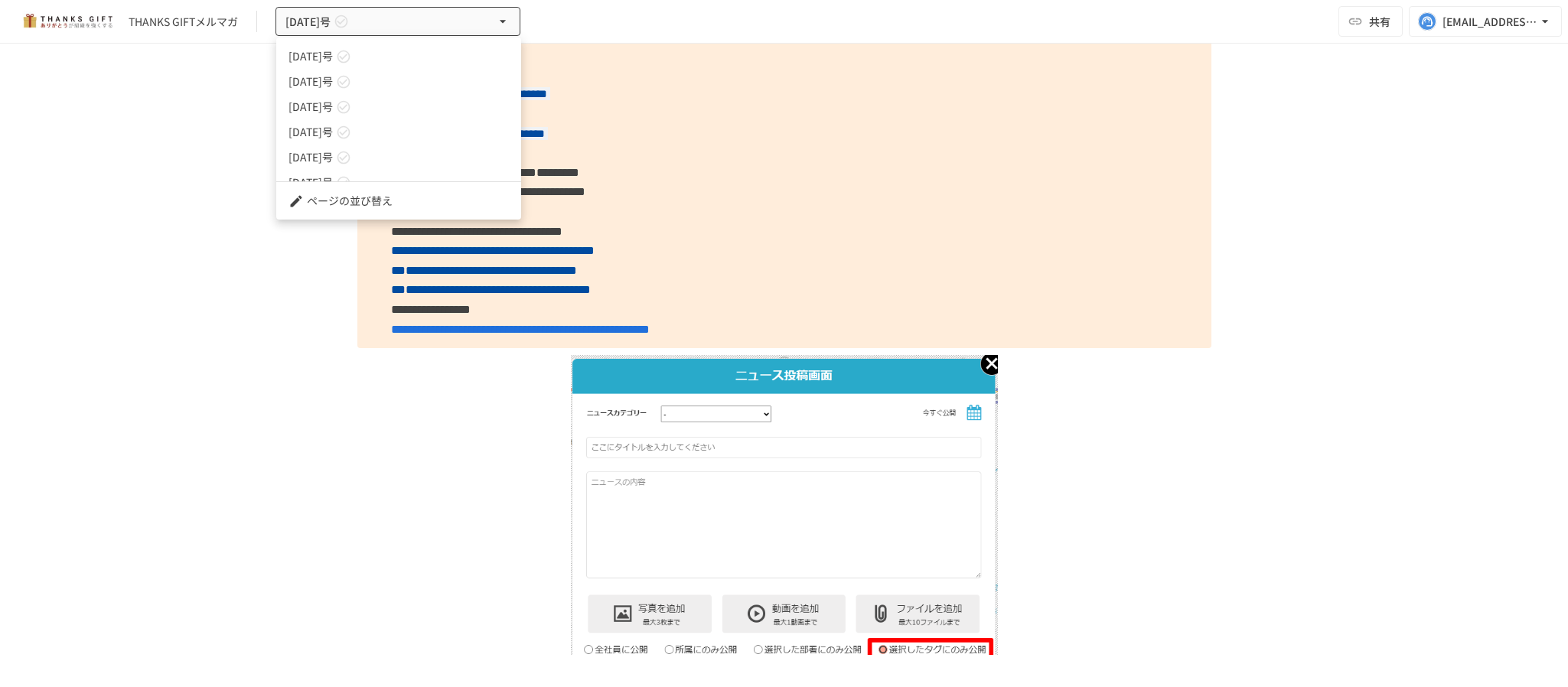
click at [385, 86] on link "[DATE]号" at bounding box center [399, 82] width 244 height 25
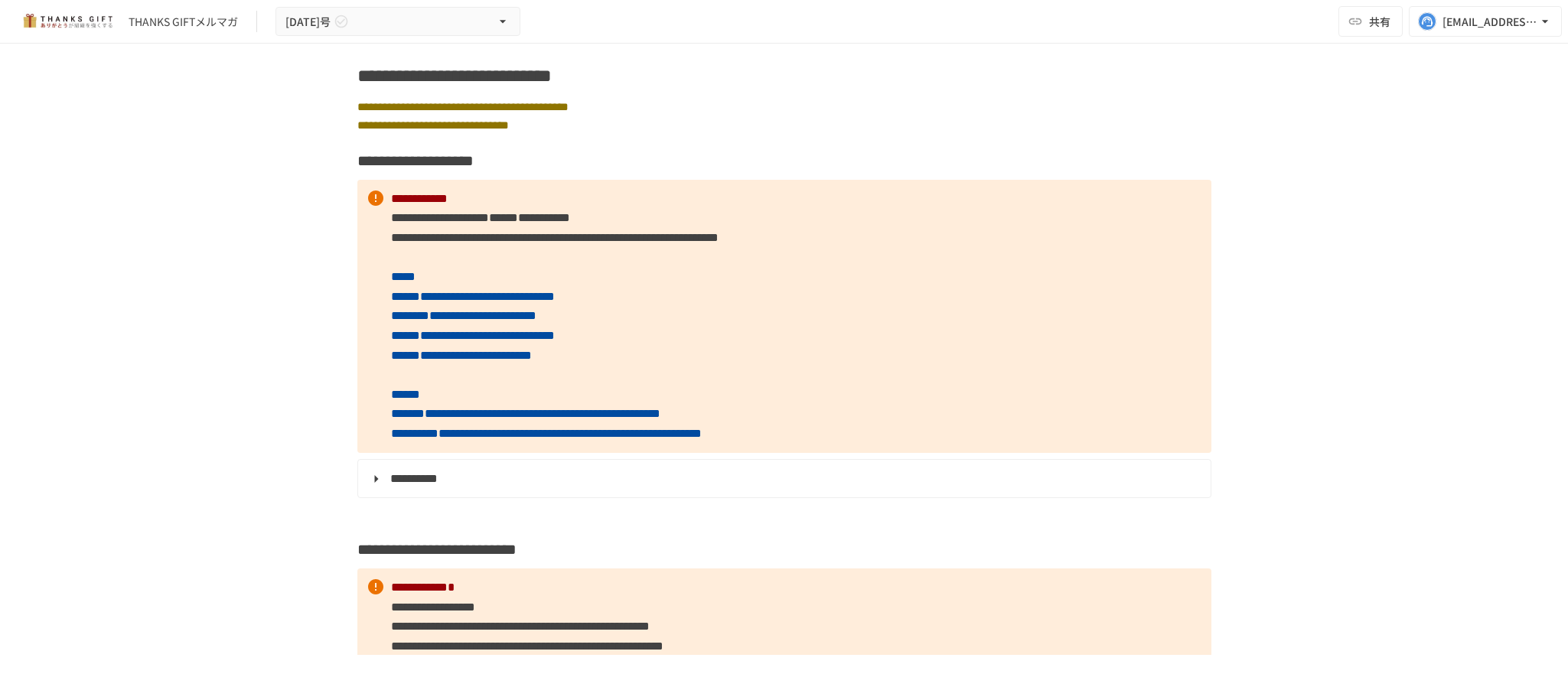
scroll to position [1254, 0]
